Goal: Find specific page/section: Find specific page/section

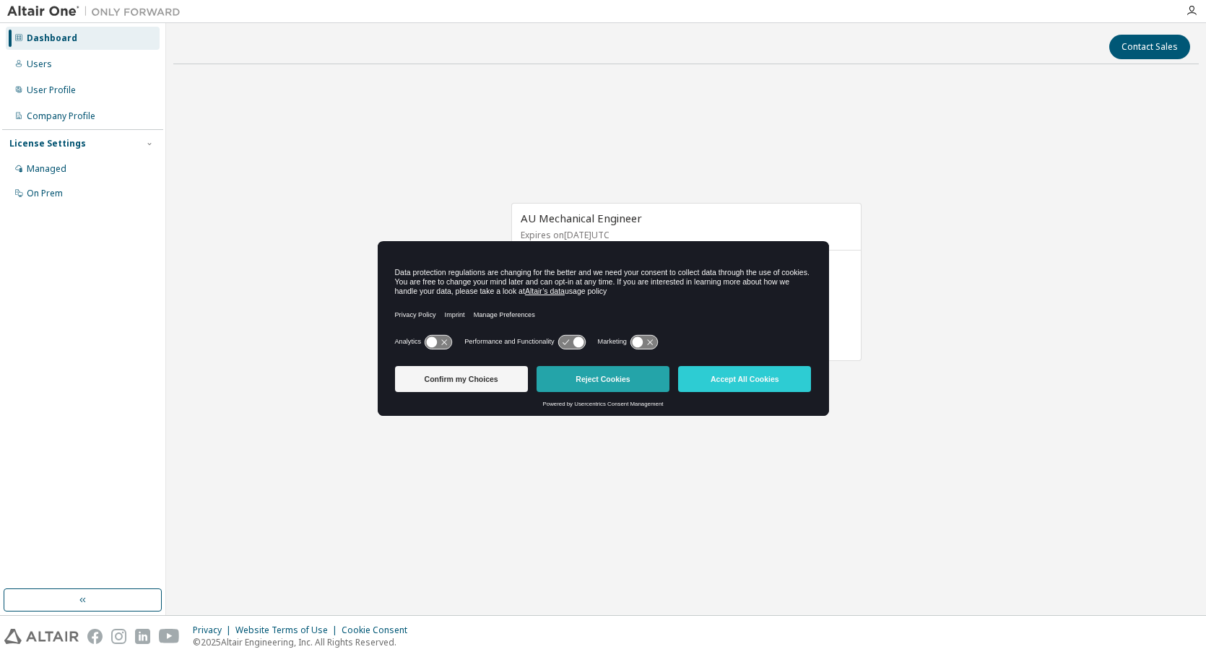
click at [607, 384] on button "Reject Cookies" at bounding box center [603, 379] width 133 height 26
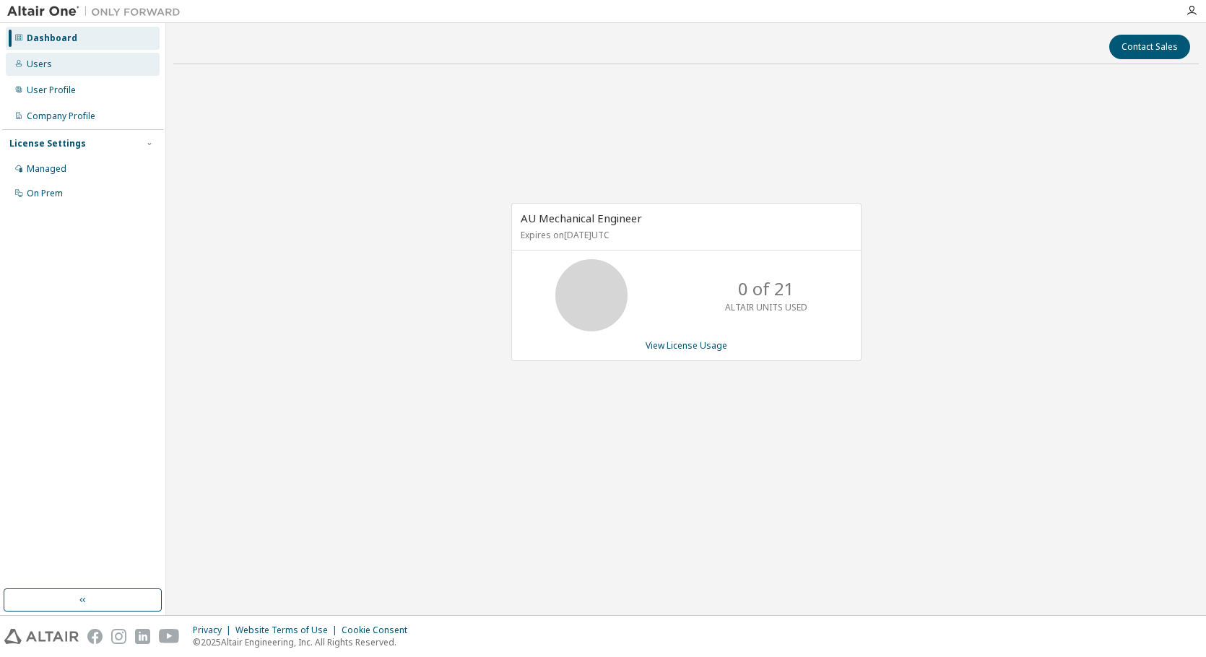
click at [36, 65] on div "Users" at bounding box center [39, 65] width 25 height 12
